Goal: Information Seeking & Learning: Learn about a topic

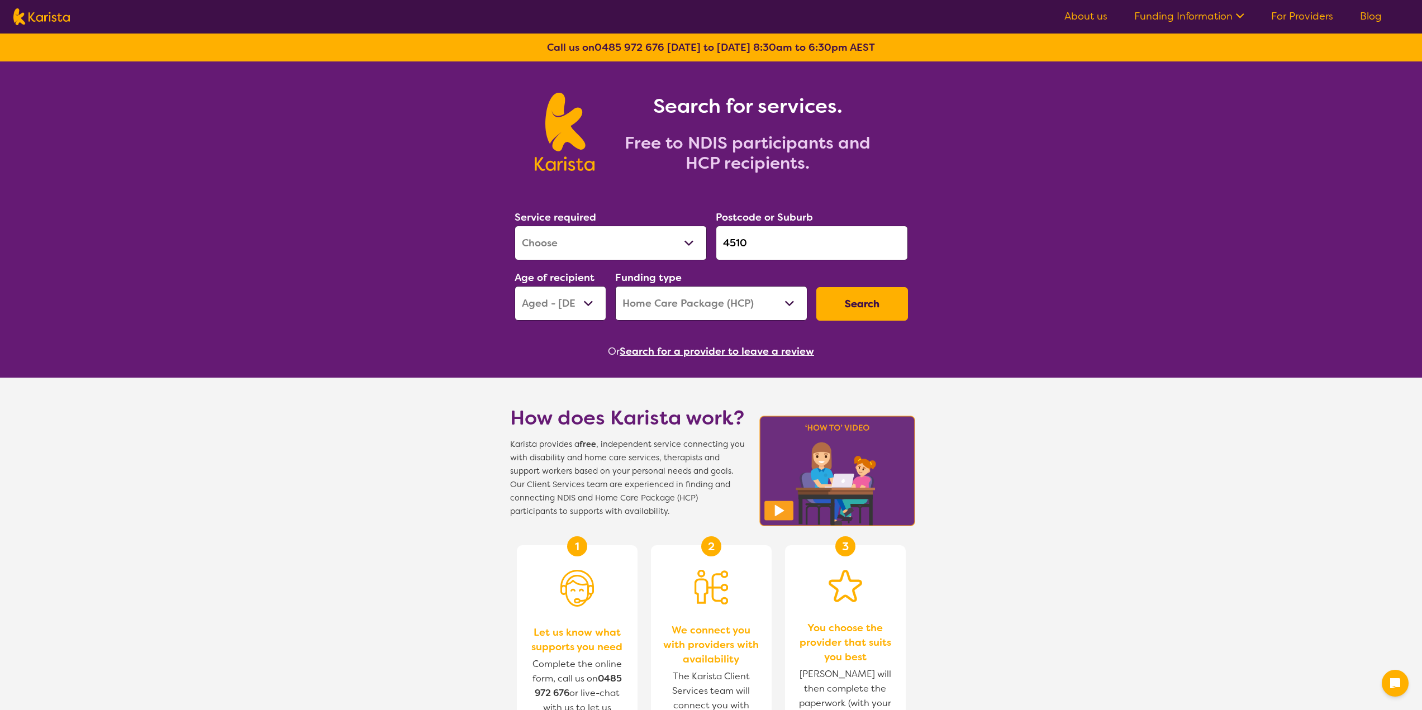
select select "[MEDICAL_DATA]"
select select "AG"
select select "HCP"
click at [704, 245] on div "Service required Allied Health Assistant Assessment ([MEDICAL_DATA] or [MEDICAL…" at bounding box center [711, 265] width 402 height 121
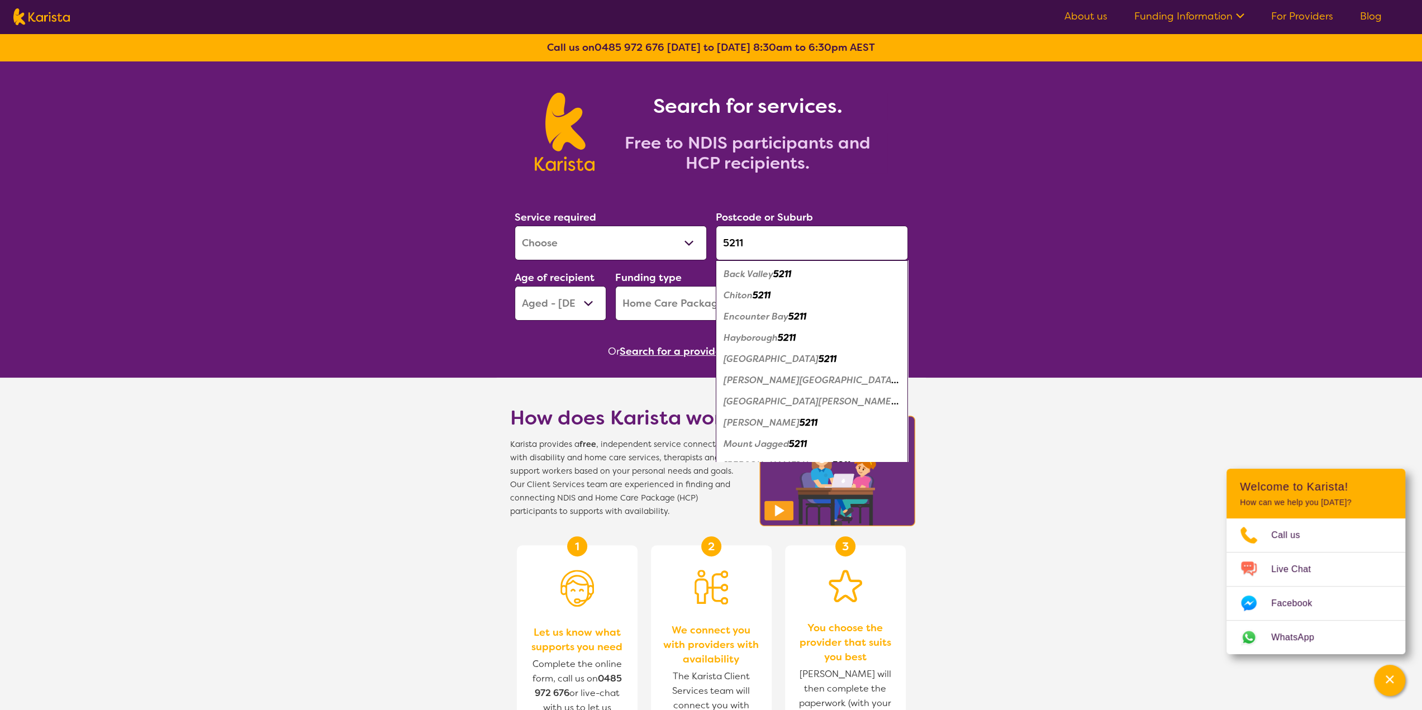
type input "5211"
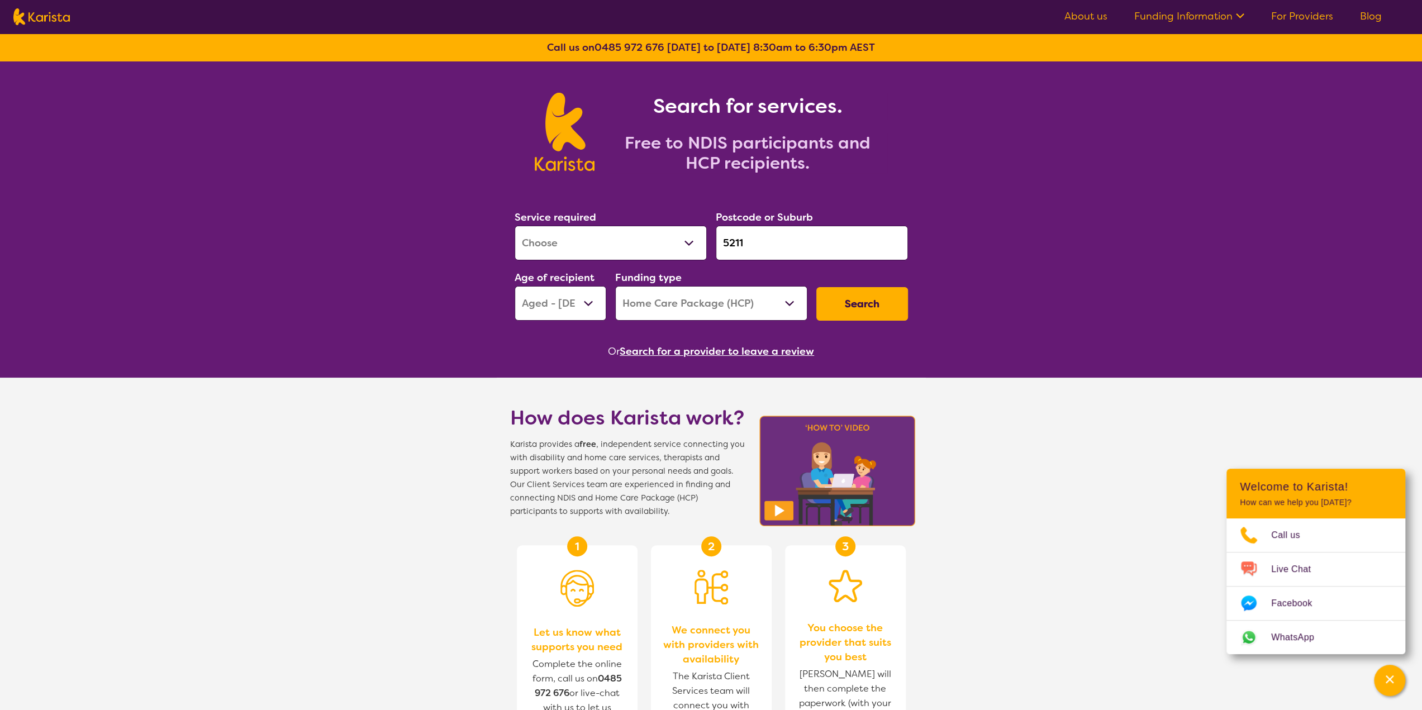
click at [658, 244] on select "Allied Health Assistant Assessment ([MEDICAL_DATA] or [MEDICAL_DATA]) Behaviour…" at bounding box center [611, 243] width 192 height 35
select select "Speech therapy"
click at [515, 226] on select "Allied Health Assistant Assessment ([MEDICAL_DATA] or [MEDICAL_DATA]) Behaviour…" at bounding box center [611, 243] width 192 height 35
click at [587, 309] on select "Early Childhood - 0 to 9 Child - 10 to 11 Adolescent - 12 to 17 Adult - 18 to 6…" at bounding box center [561, 303] width 92 height 35
select select "EC"
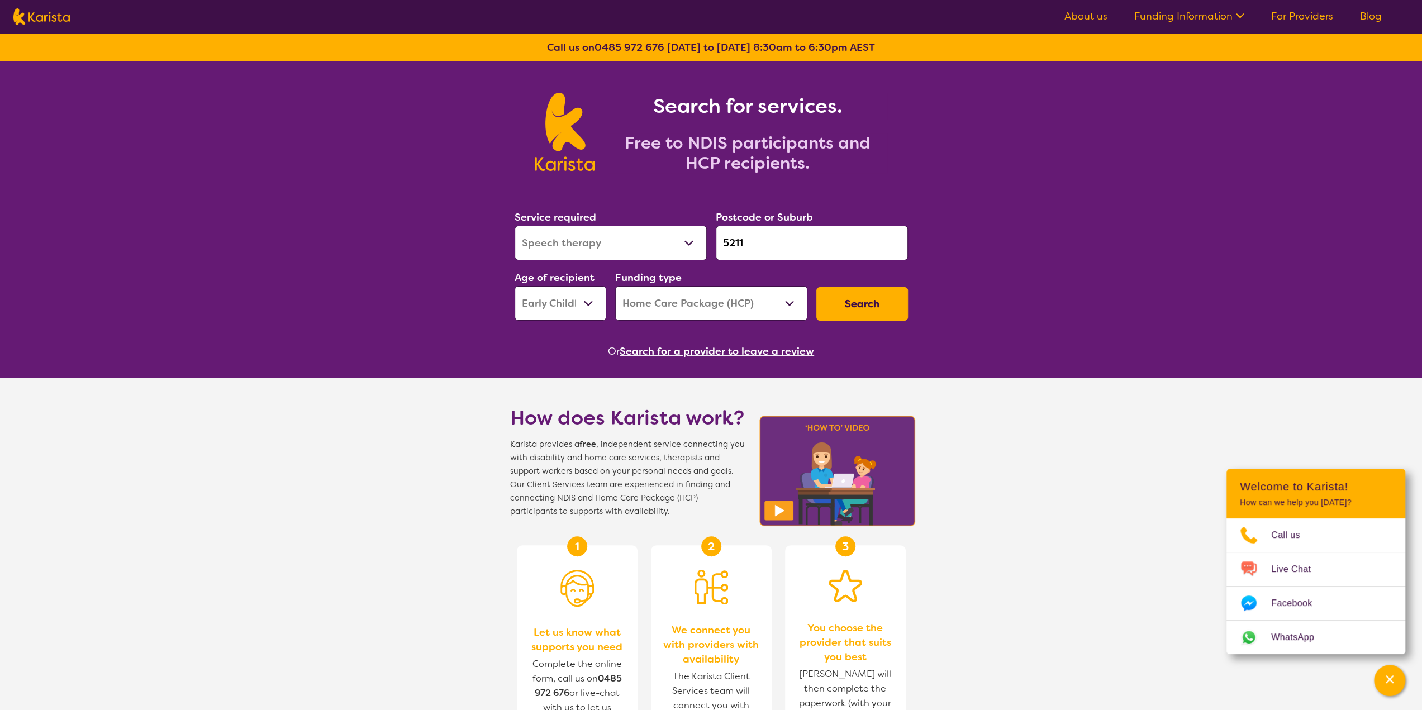
click at [515, 286] on select "Early Childhood - 0 to 9 Child - 10 to 11 Adolescent - 12 to 17 Adult - 18 to 6…" at bounding box center [561, 303] width 92 height 35
click at [690, 294] on select "Home Care Package (HCP) National Disability Insurance Scheme (NDIS) I don't know" at bounding box center [711, 303] width 192 height 35
select select "NDIS"
click at [615, 286] on select "Home Care Package (HCP) National Disability Insurance Scheme (NDIS) I don't know" at bounding box center [711, 303] width 192 height 35
click at [864, 301] on button "Search" at bounding box center [862, 304] width 92 height 34
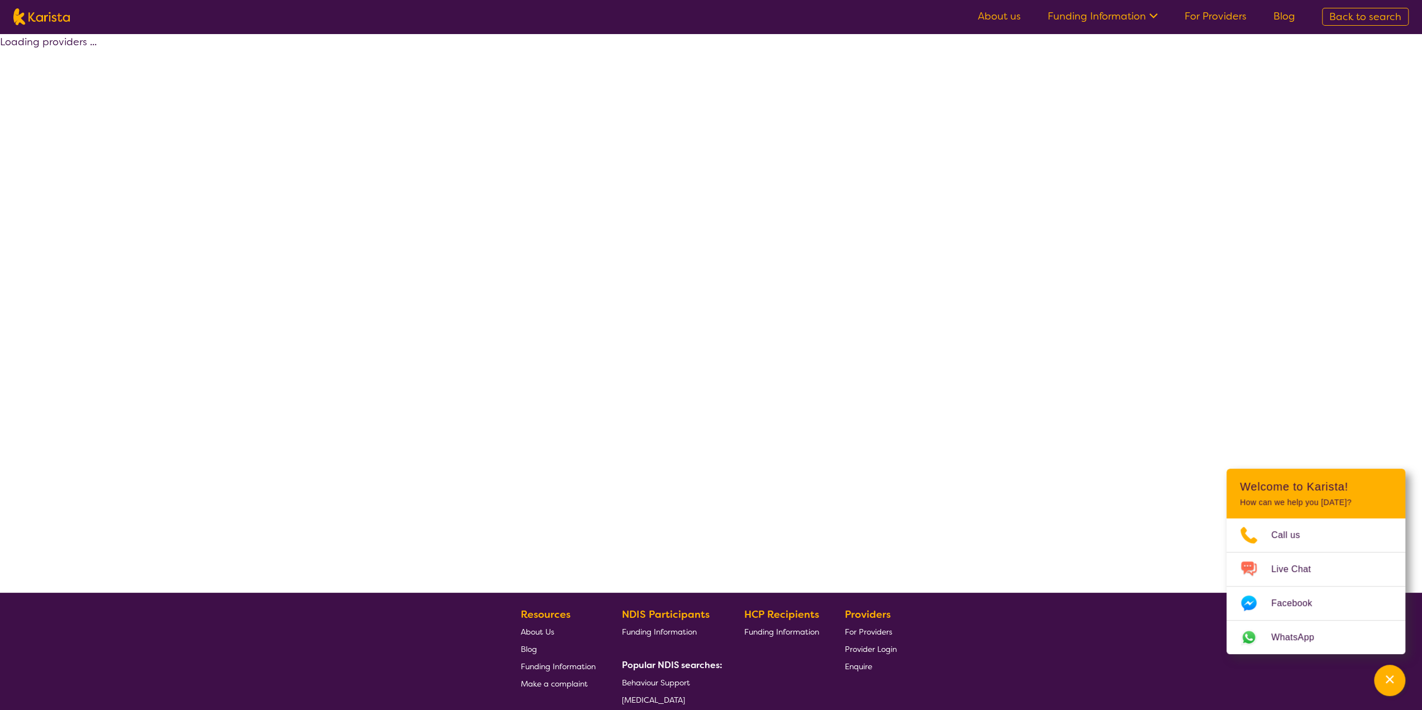
select select "by_score"
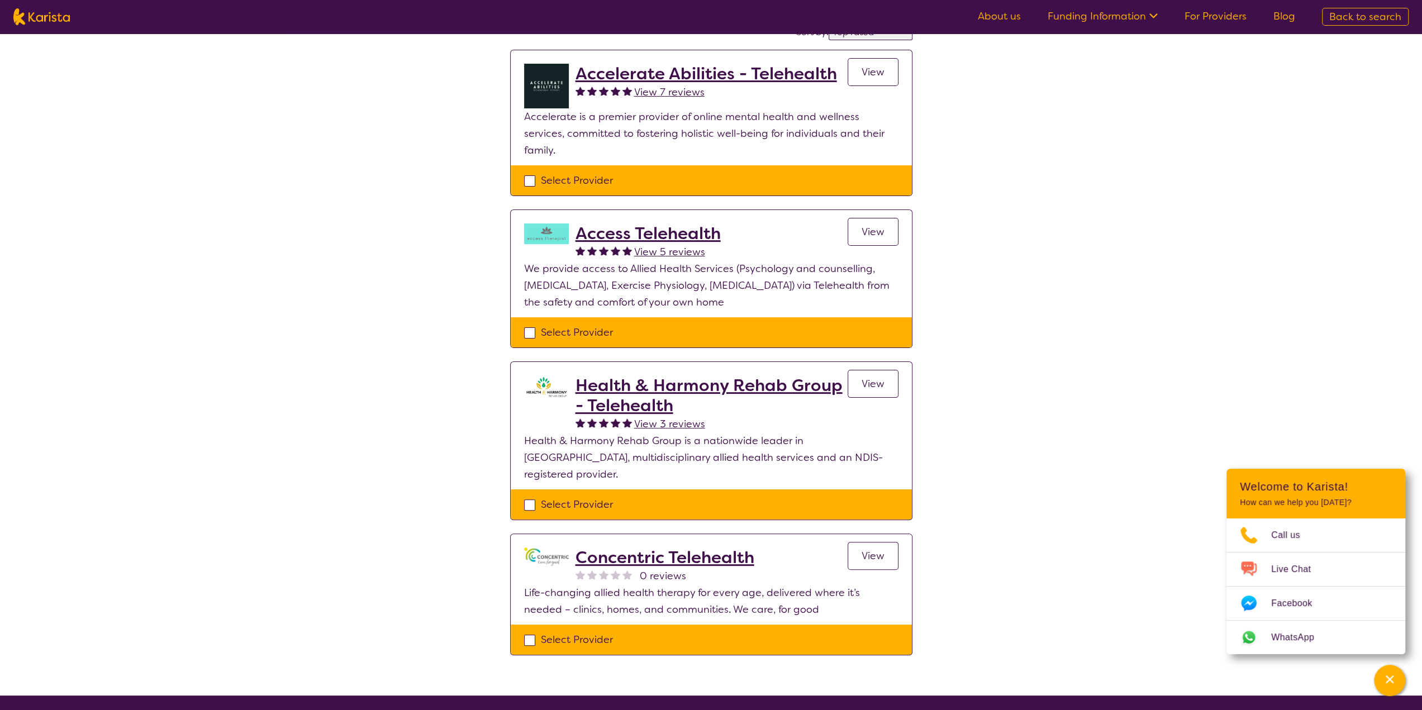
scroll to position [103, 0]
